Goal: Task Accomplishment & Management: Use online tool/utility

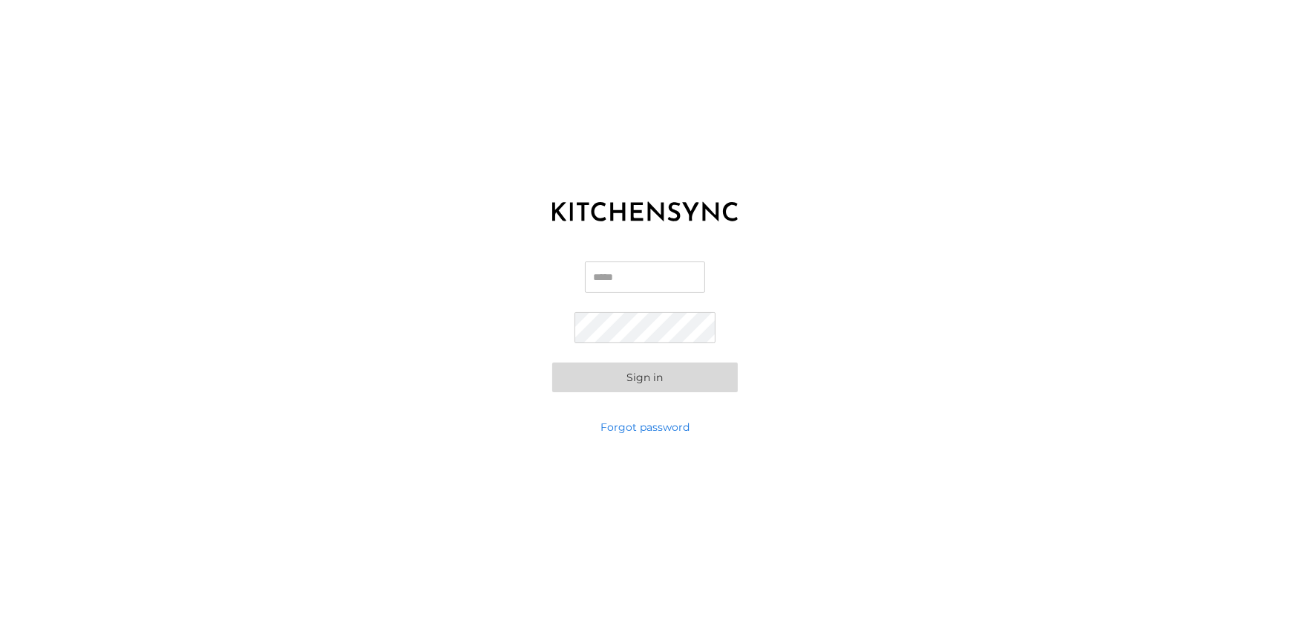
click at [645, 270] on input "Email" at bounding box center [645, 276] width 120 height 31
paste input "**********"
type input "**********"
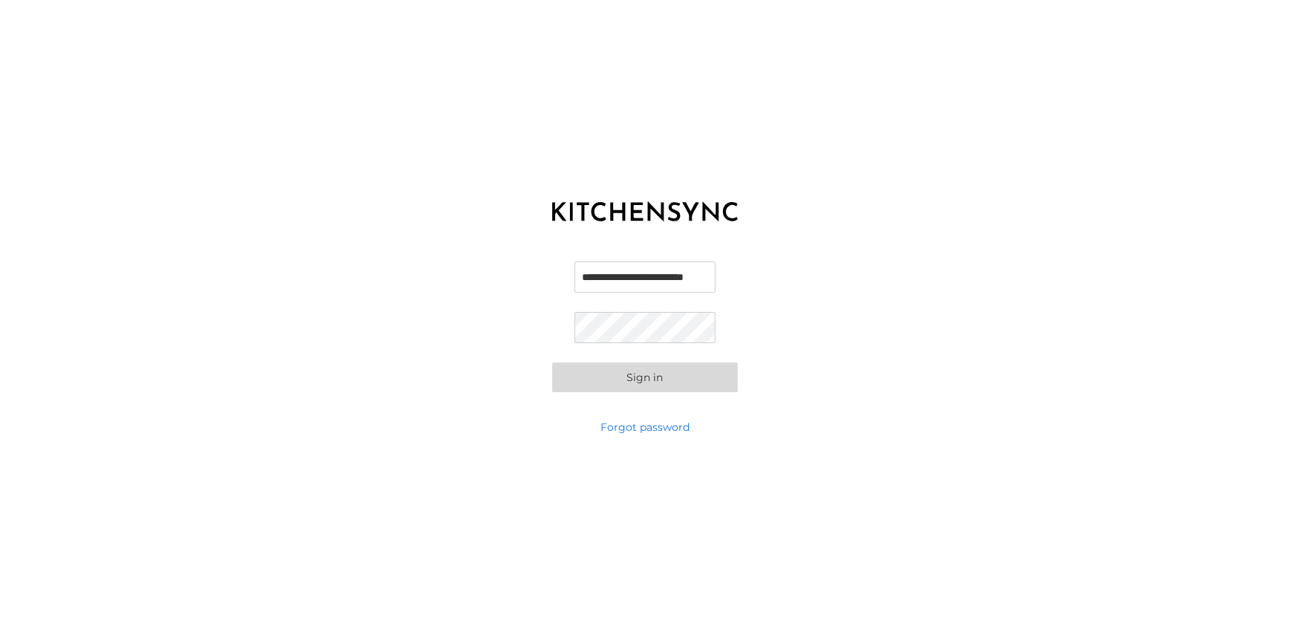
click at [560, 373] on button "Sign in" at bounding box center [645, 377] width 186 height 30
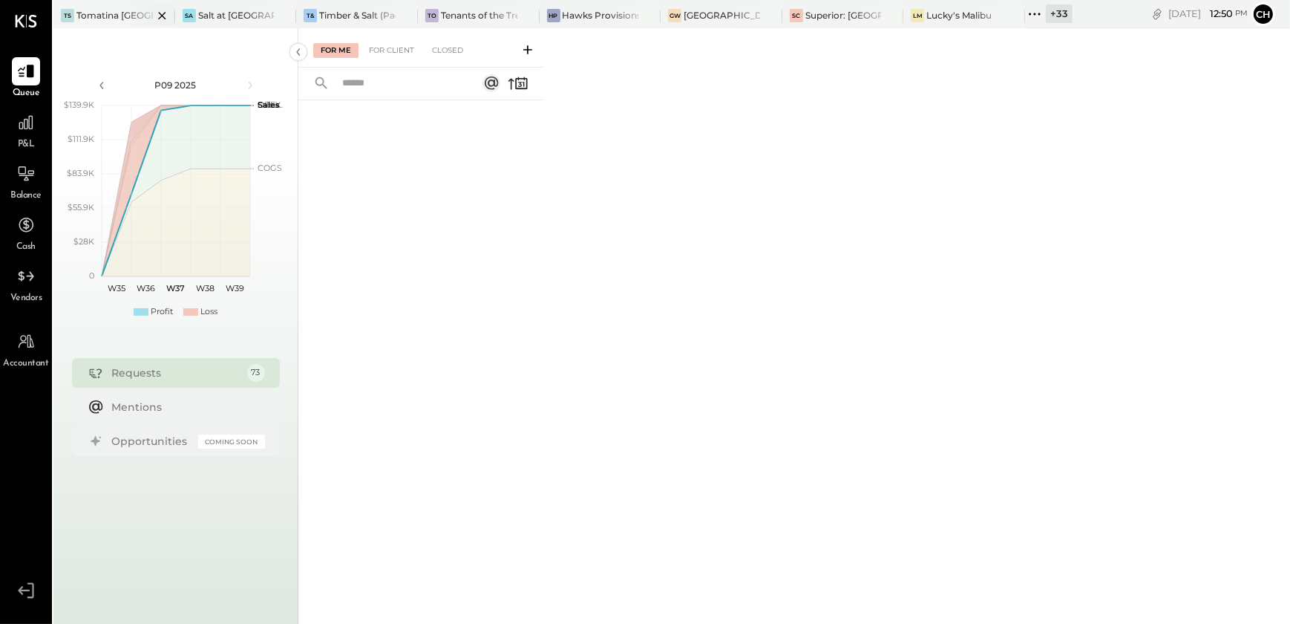
click at [163, 15] on icon at bounding box center [161, 15] width 7 height 7
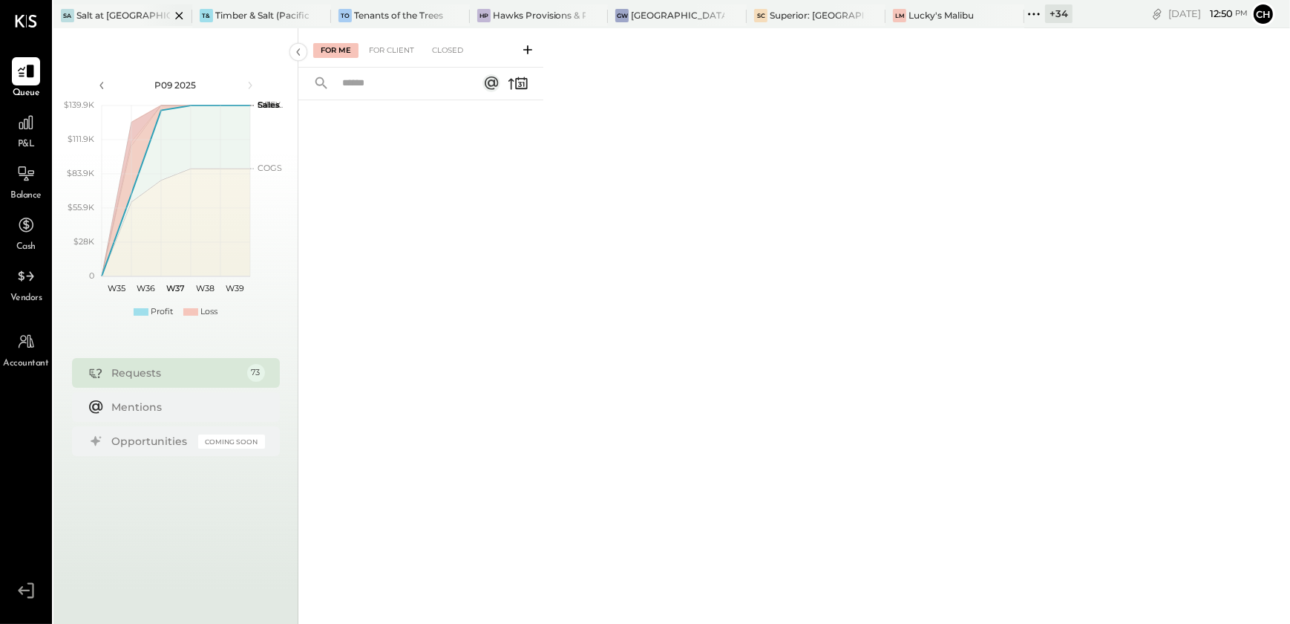
click at [177, 13] on icon at bounding box center [179, 16] width 19 height 18
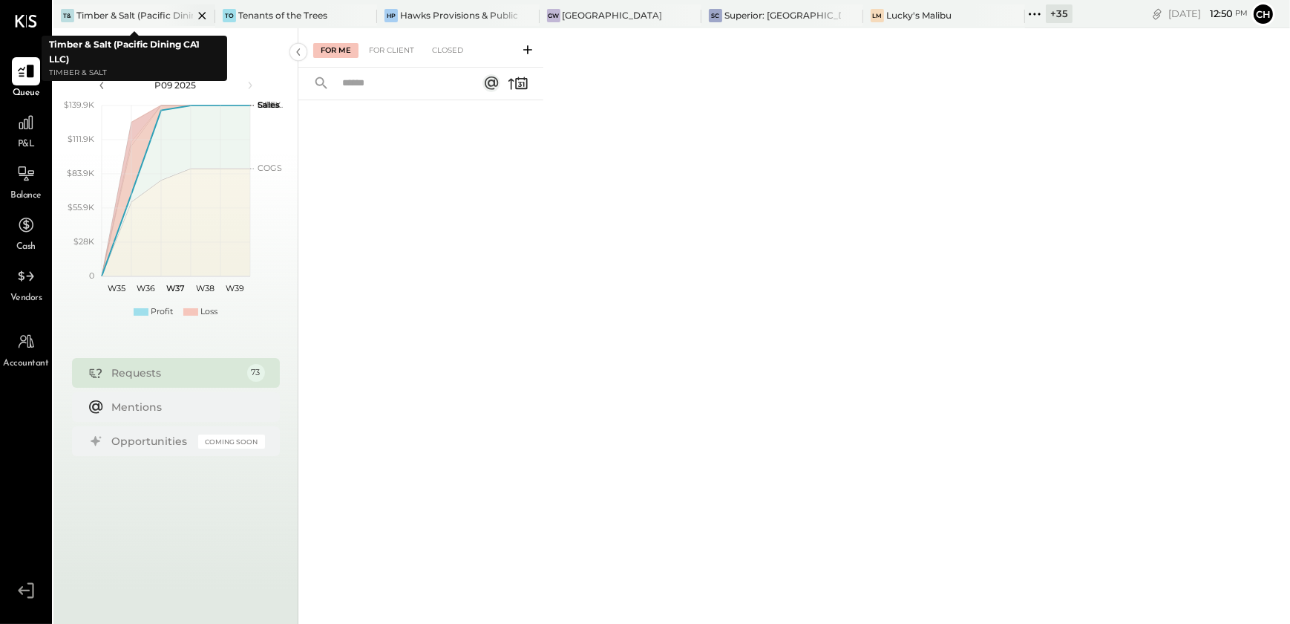
click at [201, 18] on icon at bounding box center [202, 16] width 19 height 18
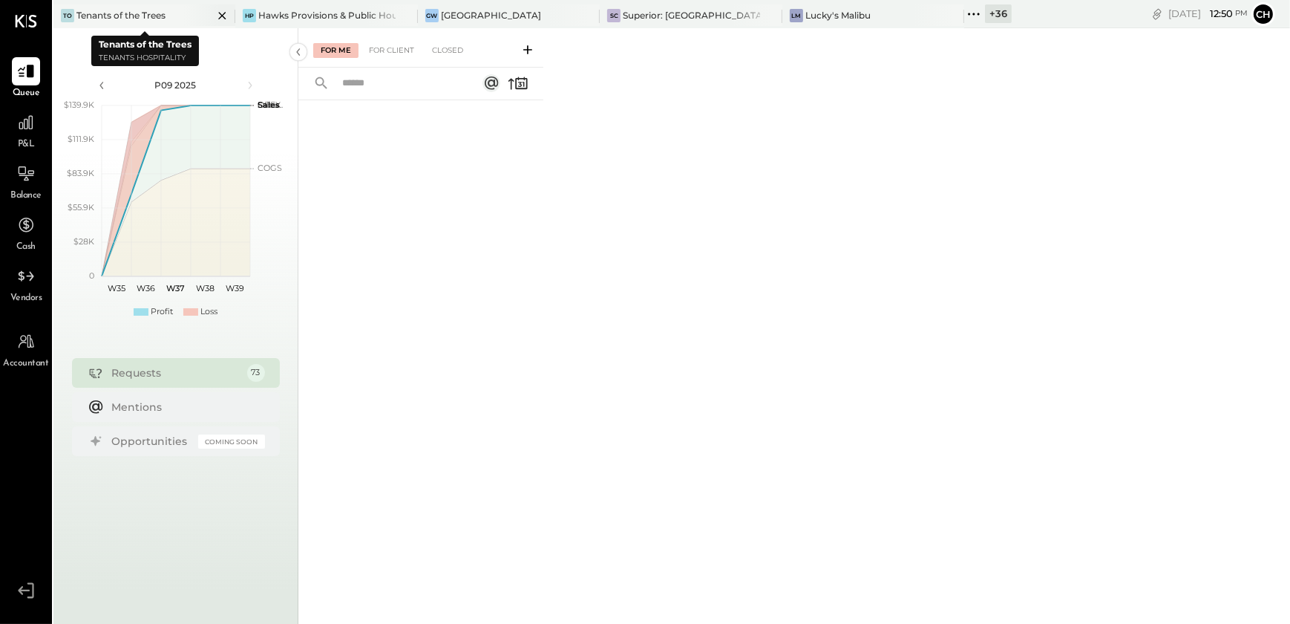
click at [223, 15] on icon at bounding box center [222, 16] width 19 height 18
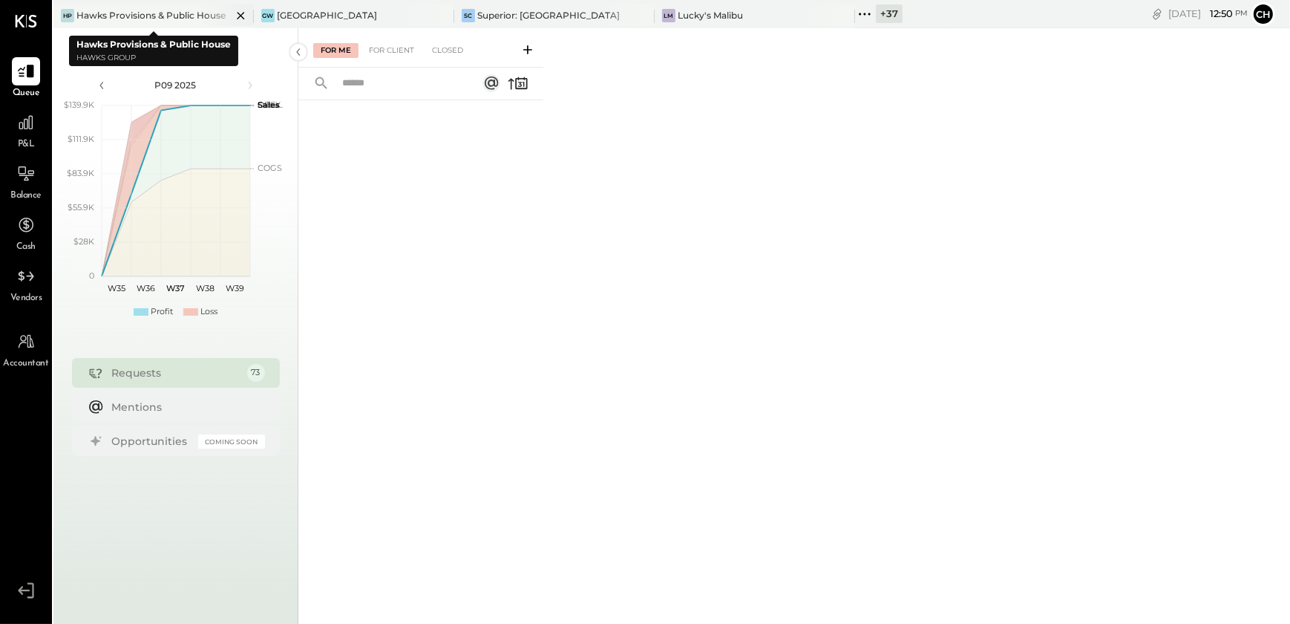
click at [244, 15] on icon at bounding box center [241, 16] width 19 height 18
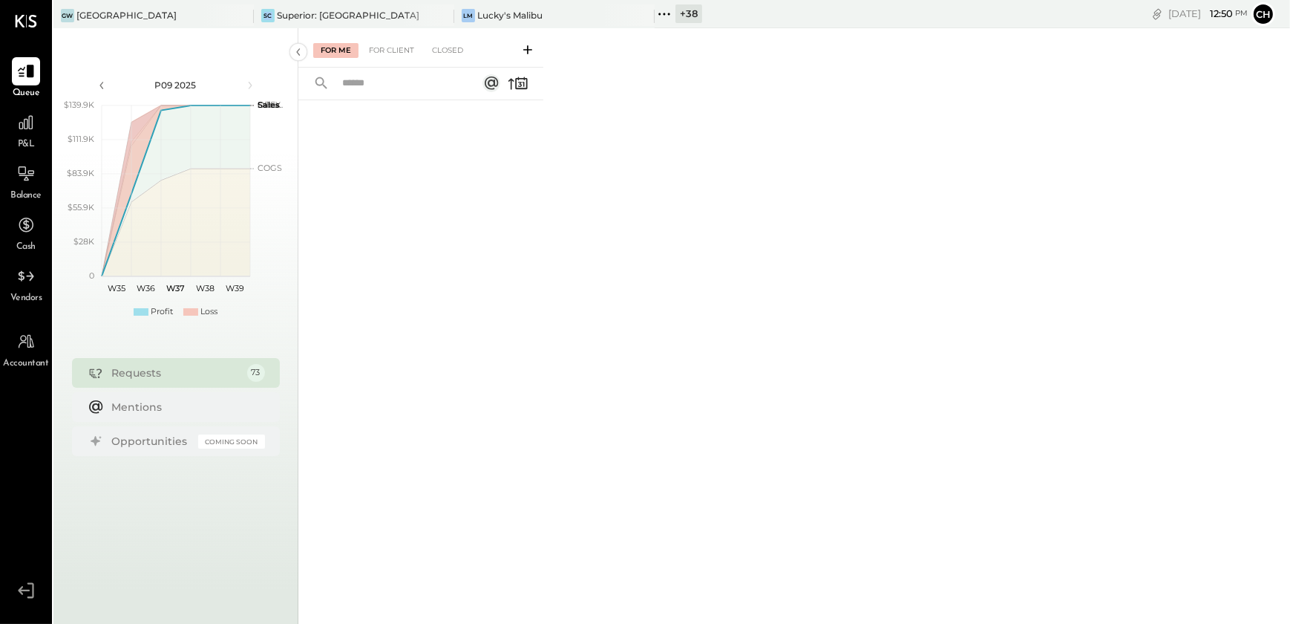
click at [244, 15] on icon at bounding box center [241, 16] width 19 height 18
click at [240, 13] on icon at bounding box center [241, 16] width 19 height 18
click at [69, 15] on icon at bounding box center [62, 13] width 19 height 19
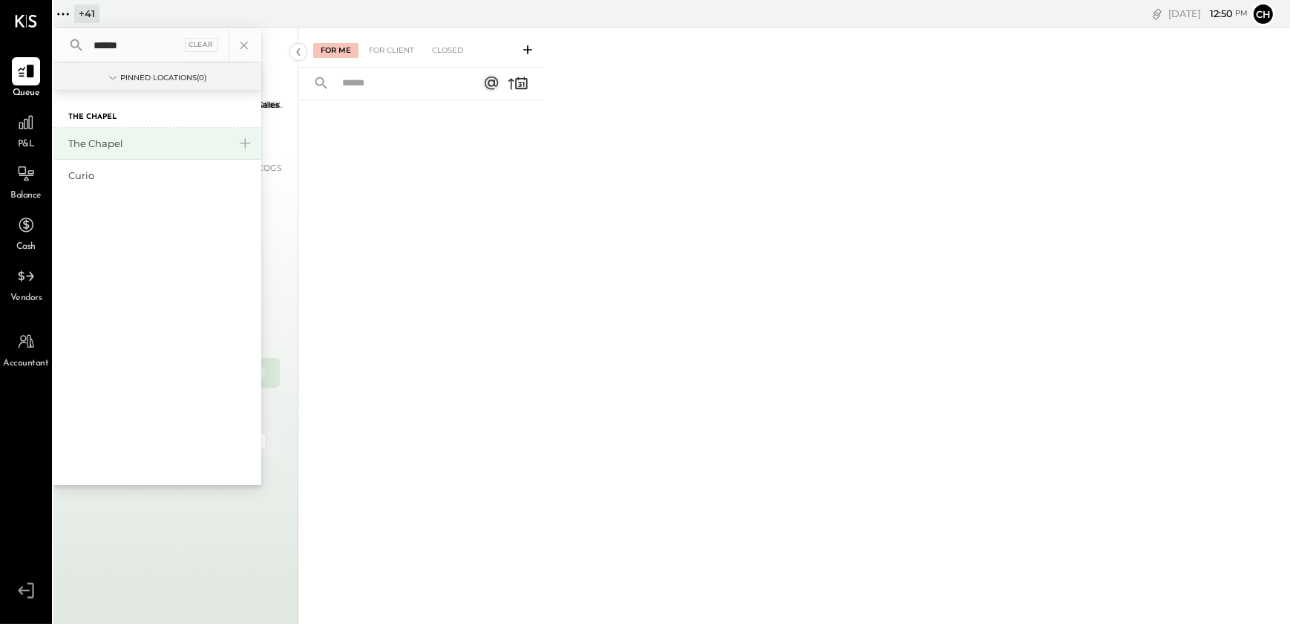
type input "******"
click at [87, 133] on div "The Chapel" at bounding box center [157, 144] width 208 height 32
click at [103, 138] on div "The Chapel" at bounding box center [148, 144] width 160 height 14
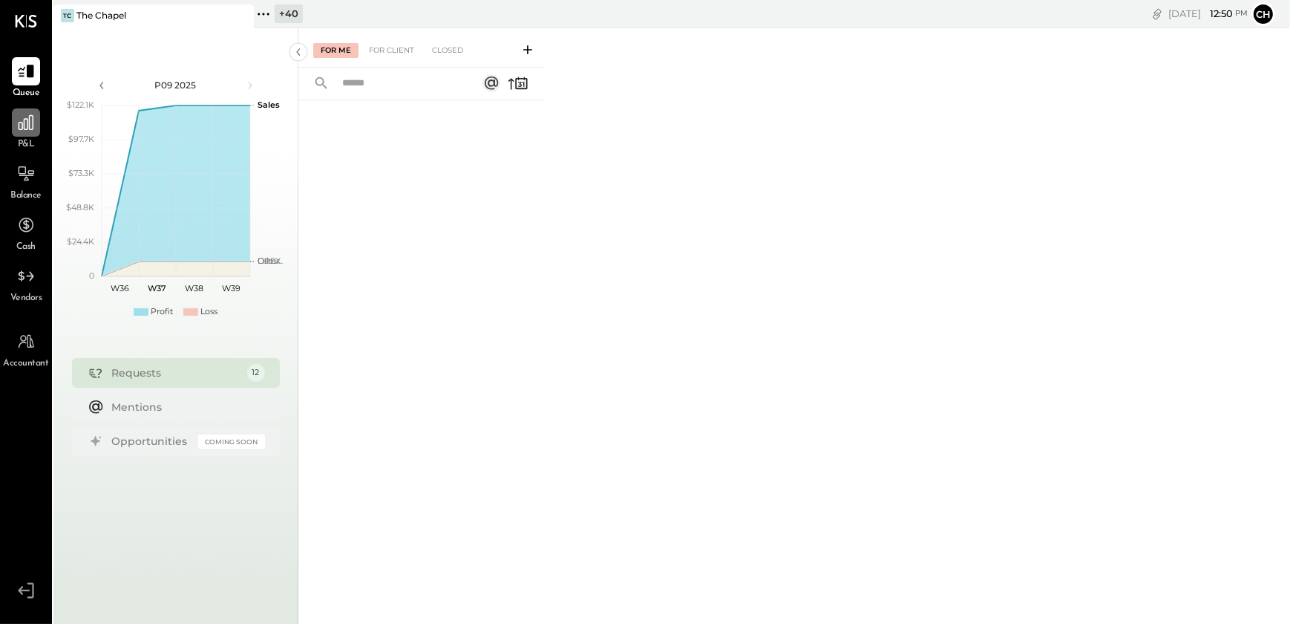
click at [18, 134] on div at bounding box center [26, 122] width 28 height 28
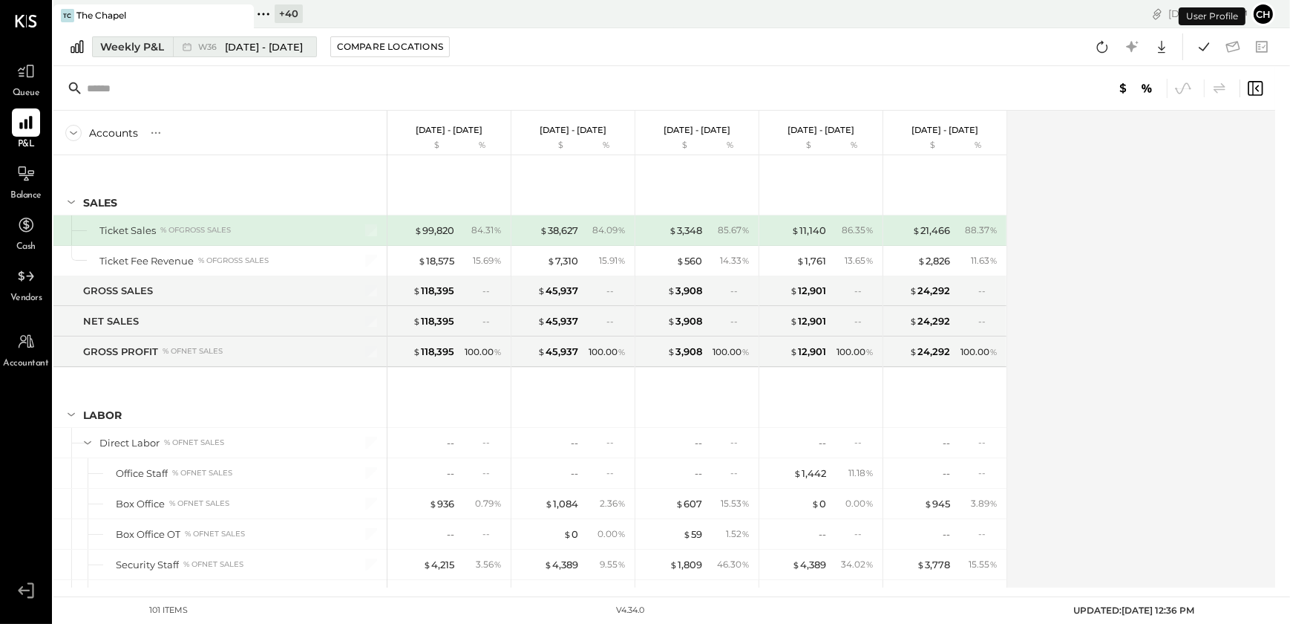
click at [137, 46] on div "Weekly P&L" at bounding box center [132, 46] width 64 height 15
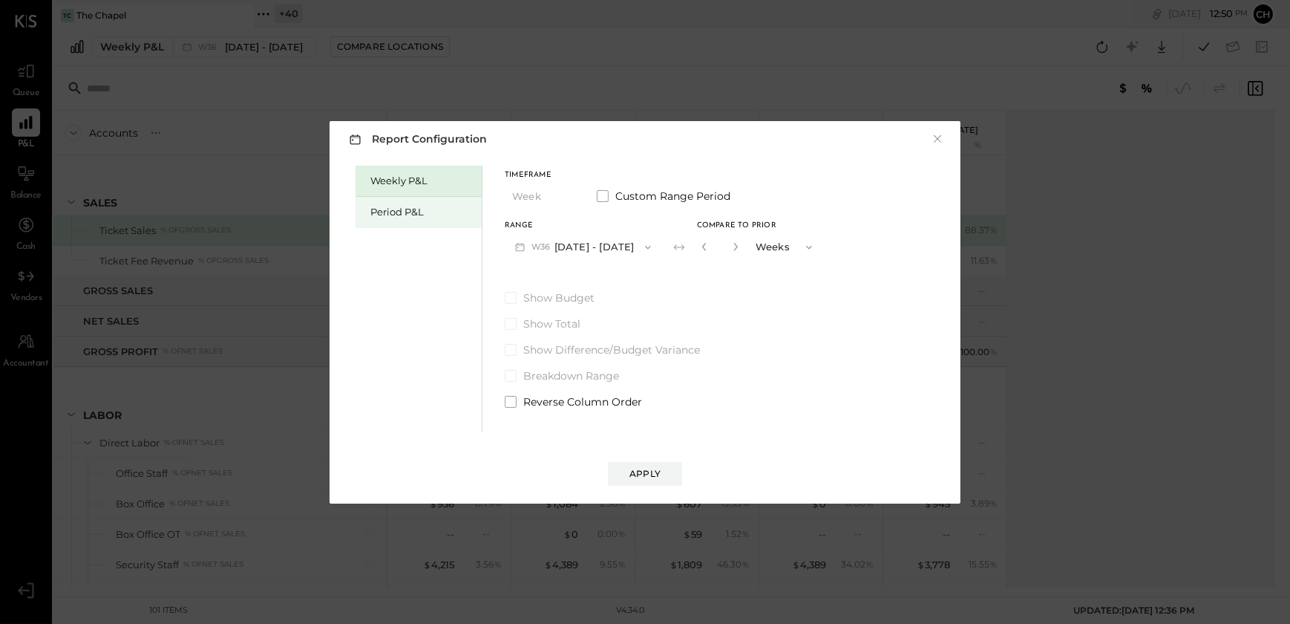
click at [402, 211] on div "Period P&L" at bounding box center [422, 212] width 104 height 14
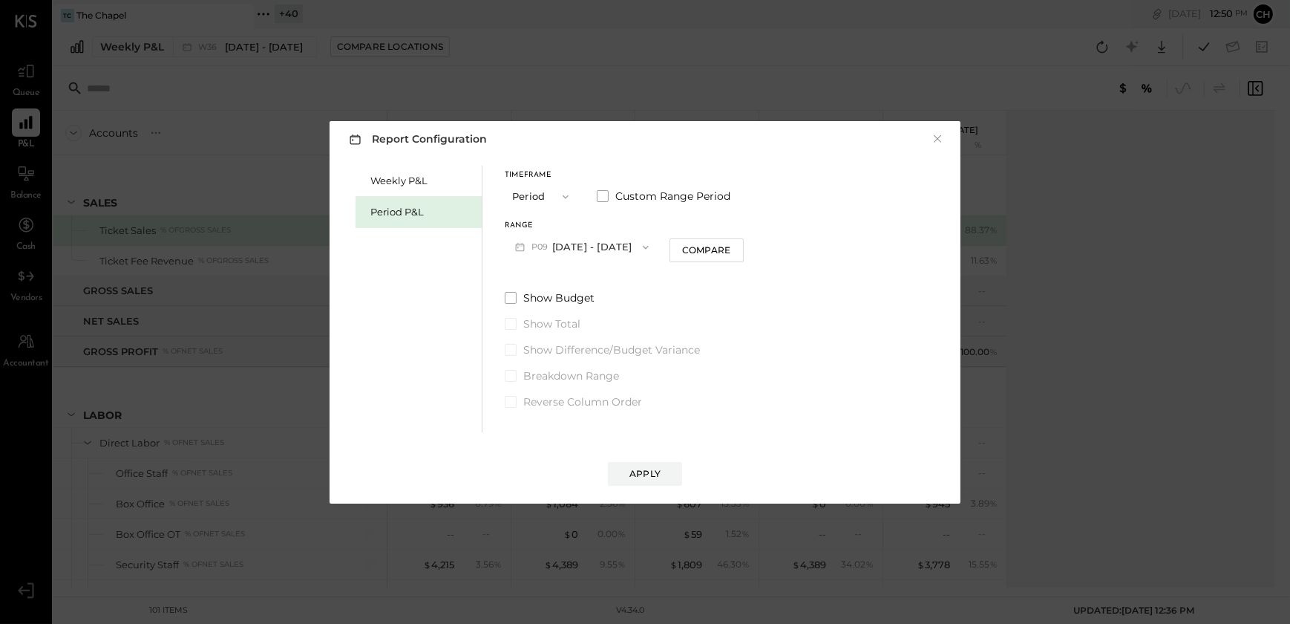
click at [624, 245] on button "P09 [DATE] - [DATE]" at bounding box center [582, 246] width 154 height 27
click at [935, 59] on div "Report Configuration × Weekly P&L Period P&L Timeframe Period Custom Range Peri…" at bounding box center [645, 312] width 1290 height 624
